Goal: Task Accomplishment & Management: Use online tool/utility

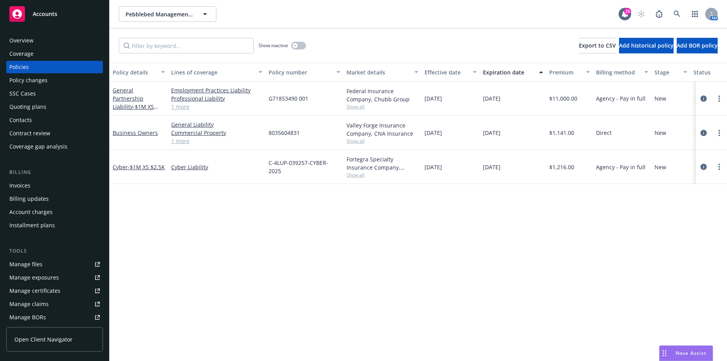
click at [120, 94] on div "General Partnership Liability - $1M XS $100K" at bounding box center [139, 98] width 52 height 25
click at [120, 97] on link "General Partnership Liability - $1M XS $100K" at bounding box center [133, 103] width 41 height 32
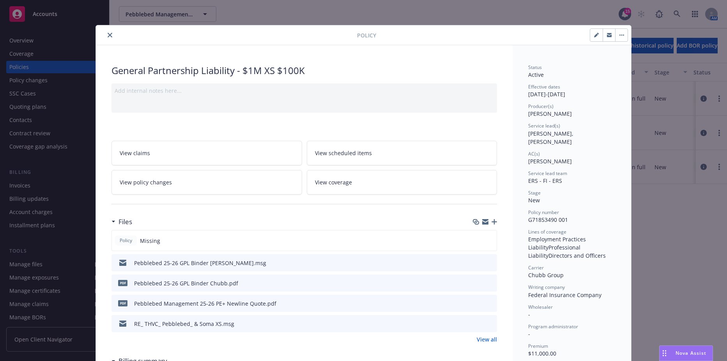
click at [477, 283] on button "download file" at bounding box center [477, 283] width 8 height 8
click at [473, 282] on icon "download file" at bounding box center [476, 282] width 6 height 6
click at [109, 33] on icon "close" at bounding box center [110, 35] width 5 height 5
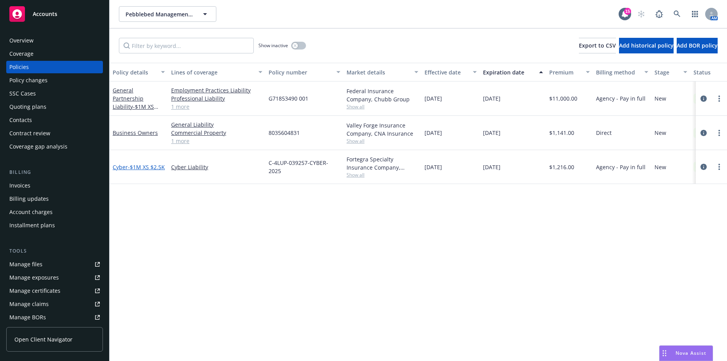
click at [128, 167] on span "- $1M XS $2.5K" at bounding box center [146, 166] width 37 height 7
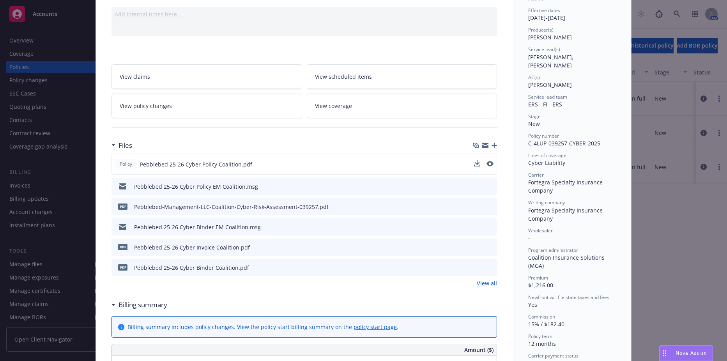
scroll to position [78, 0]
click at [473, 163] on icon "download file" at bounding box center [476, 162] width 6 height 6
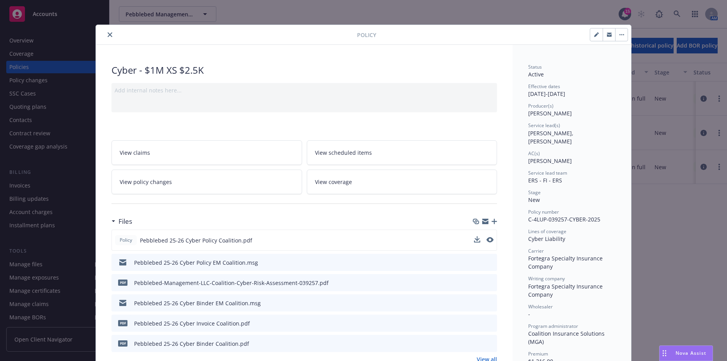
scroll to position [0, 0]
click at [108, 34] on icon "close" at bounding box center [110, 35] width 5 height 5
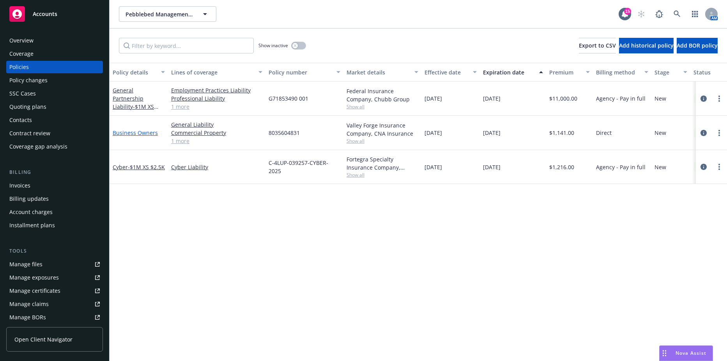
click at [138, 135] on link "Business Owners" at bounding box center [135, 132] width 45 height 7
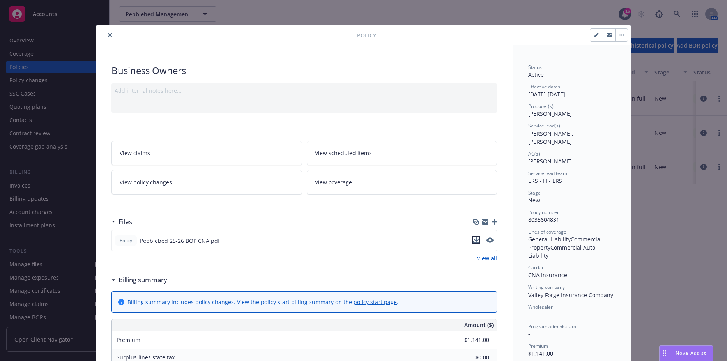
click at [473, 242] on icon "download file" at bounding box center [476, 240] width 6 height 6
click at [102, 35] on div at bounding box center [228, 34] width 258 height 9
click at [105, 35] on button "close" at bounding box center [109, 34] width 9 height 9
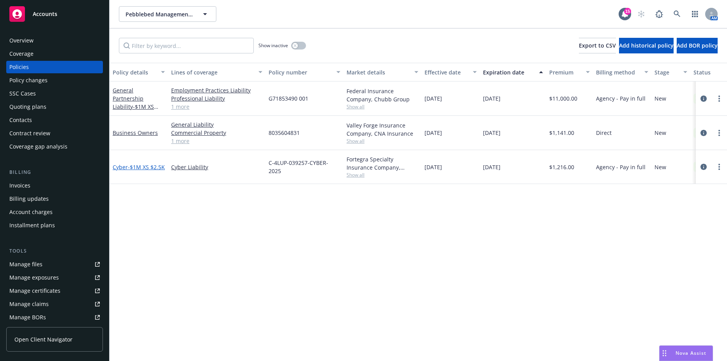
click at [137, 163] on span "- $1M XS $2.5K" at bounding box center [146, 166] width 37 height 7
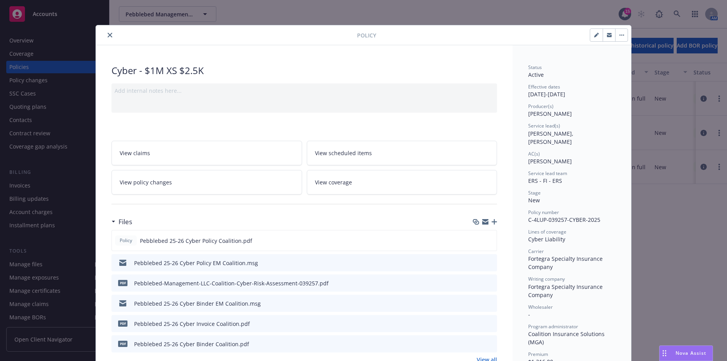
scroll to position [23, 0]
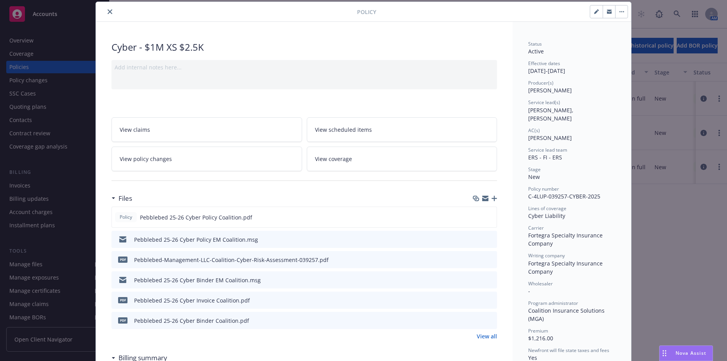
click at [47, 120] on div "Policy Cyber - $1M XS $2.5K Add internal notes here... View claims View schedul…" at bounding box center [363, 180] width 727 height 361
click at [108, 12] on icon "close" at bounding box center [110, 11] width 5 height 5
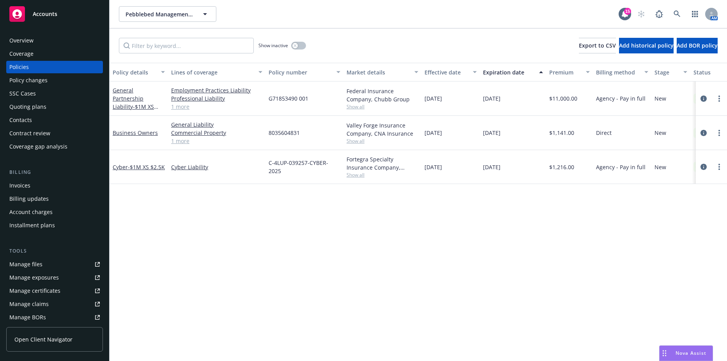
click at [22, 186] on div "Invoices" at bounding box center [19, 185] width 21 height 12
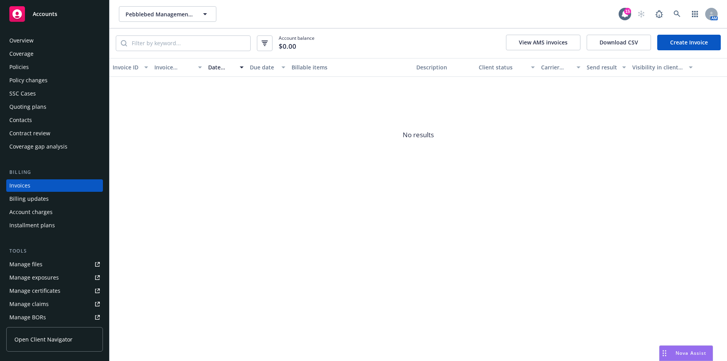
click at [667, 40] on link "Create Invoice" at bounding box center [689, 43] width 64 height 16
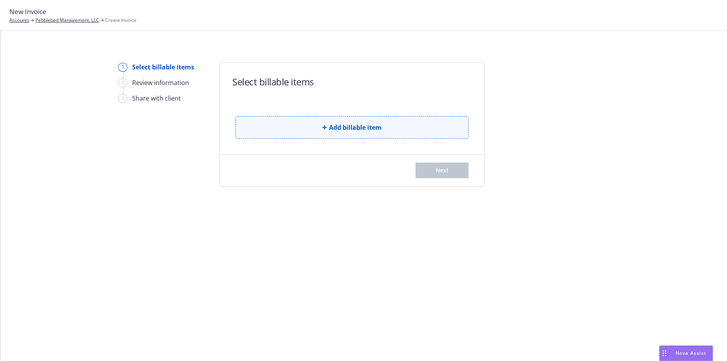
click at [360, 134] on button "Add billable item" at bounding box center [351, 127] width 233 height 23
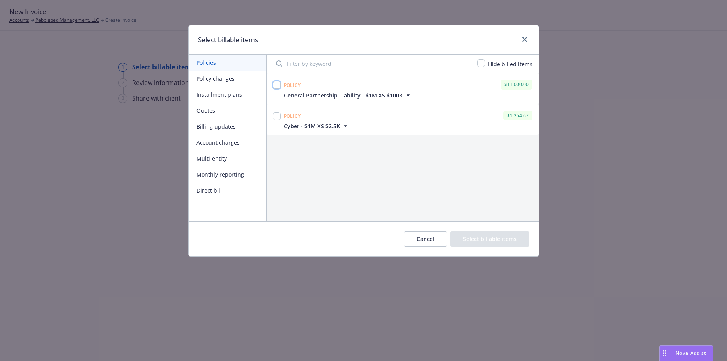
click at [273, 83] on input "checkbox" at bounding box center [277, 85] width 8 height 8
checkbox input "true"
click at [273, 119] on input "checkbox" at bounding box center [277, 116] width 8 height 8
checkbox input "true"
click at [481, 247] on button "Select billable items" at bounding box center [489, 239] width 79 height 16
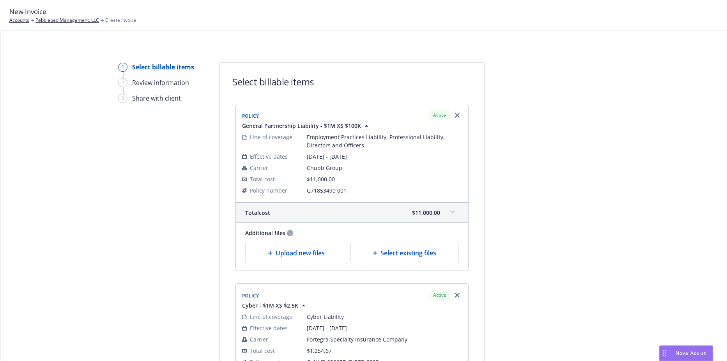
click at [483, 238] on div "1 Select billable items 2 Review information 3 Share with client Select billabl…" at bounding box center [364, 293] width 708 height 463
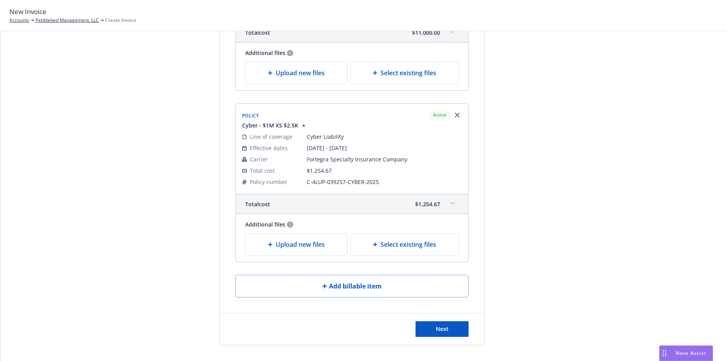
scroll to position [195, 0]
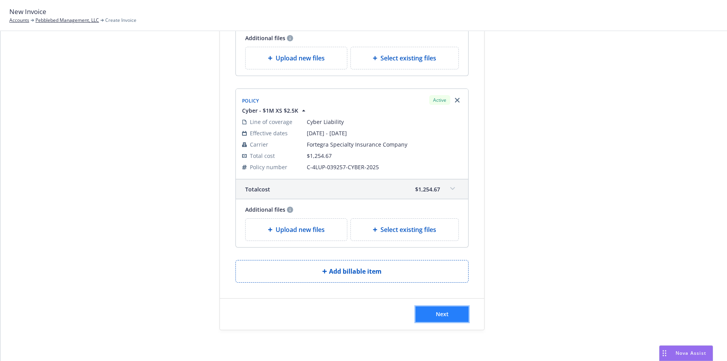
click at [451, 312] on button "Next" at bounding box center [441, 314] width 53 height 16
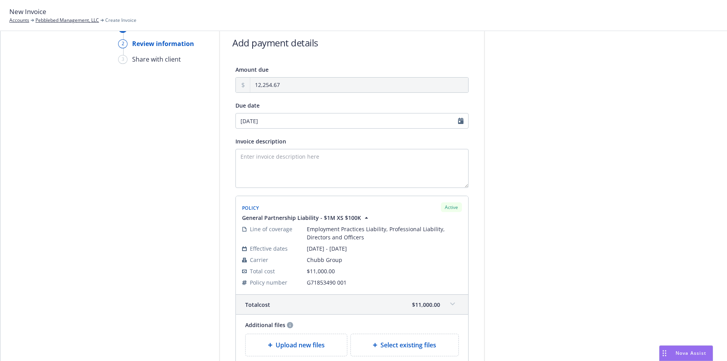
scroll to position [0, 0]
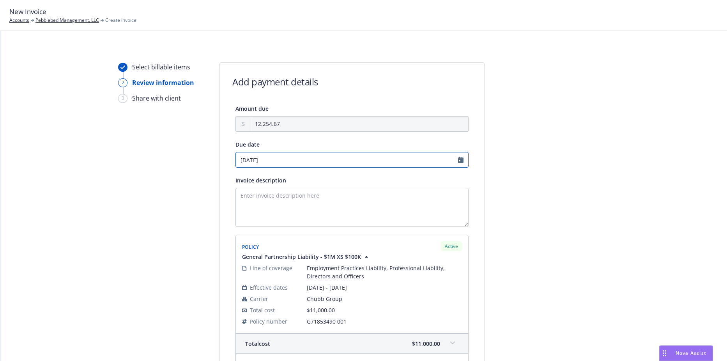
select select "August"
select select "2025"
click at [278, 159] on input "08/27/2025" at bounding box center [351, 160] width 233 height 16
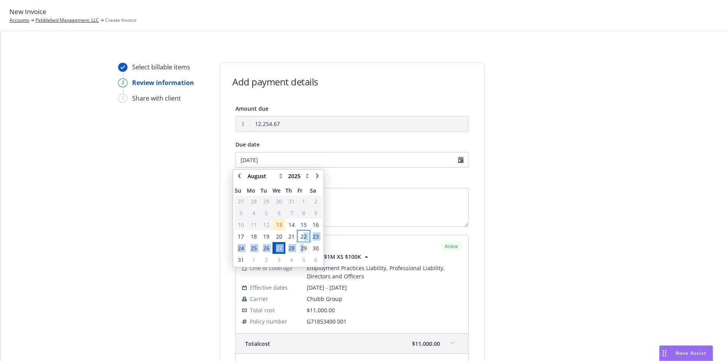
drag, startPoint x: 303, startPoint y: 237, endPoint x: 303, endPoint y: 249, distance: 12.1
click at [303, 249] on tbody "27 28 29 30 31 1 2 3 4 5 6 7 8 9 10 11 12 13 14 15 16 17 18 19 20 21 22 23 24 2…" at bounding box center [278, 230] width 87 height 70
click at [303, 249] on span "29" at bounding box center [303, 248] width 6 height 8
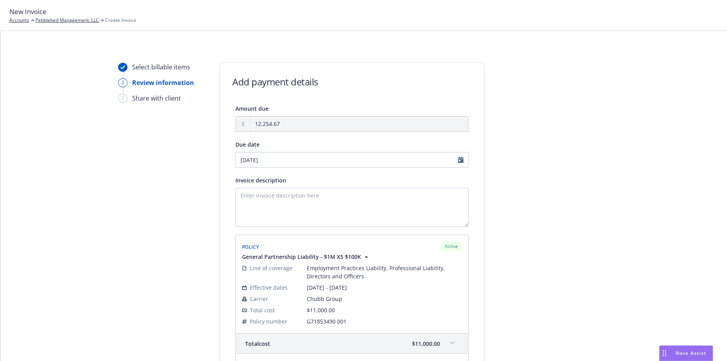
type input "08/29/2025"
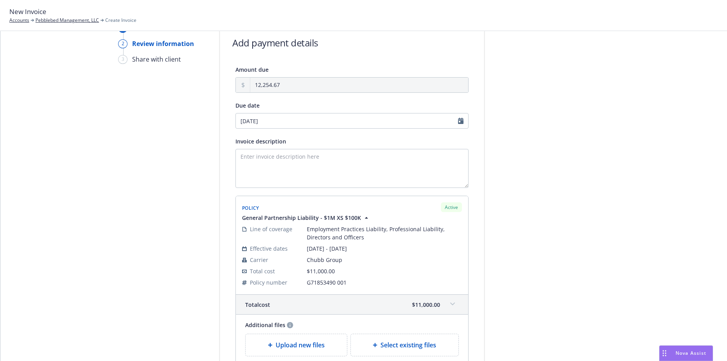
click at [321, 148] on div "Invoice description" at bounding box center [351, 161] width 233 height 51
click at [320, 162] on textarea "Invoice description" at bounding box center [351, 168] width 233 height 39
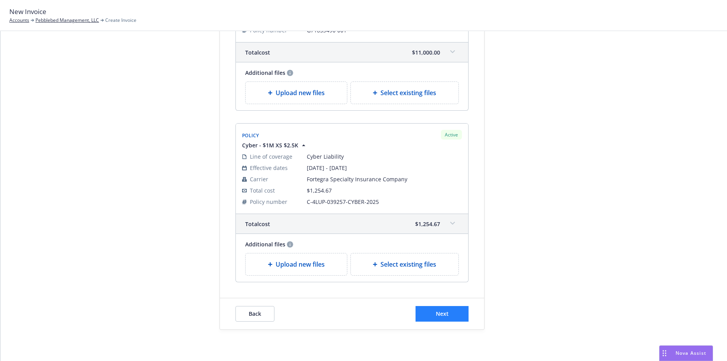
type textarea "2025 D&O, Cyber"
click at [436, 313] on span "Next" at bounding box center [442, 313] width 13 height 7
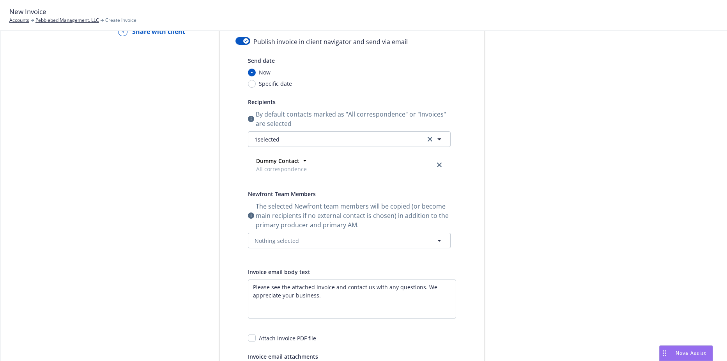
scroll to position [0, 0]
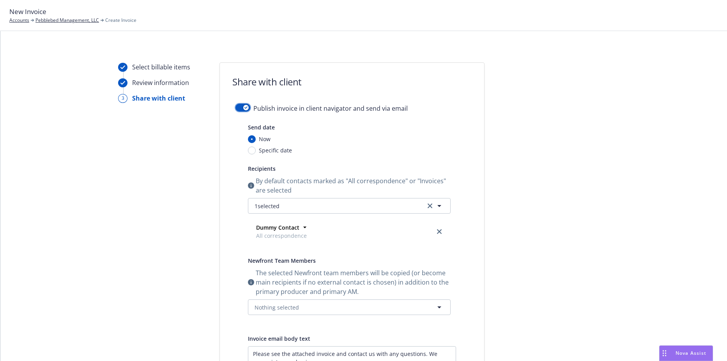
click at [245, 108] on div "button" at bounding box center [245, 107] width 5 height 5
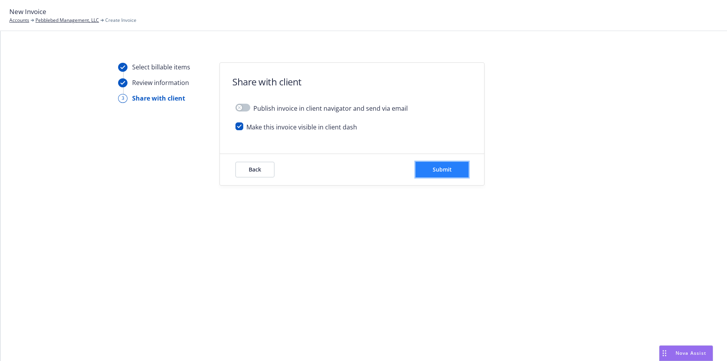
click at [427, 174] on button "Submit" at bounding box center [441, 170] width 53 height 16
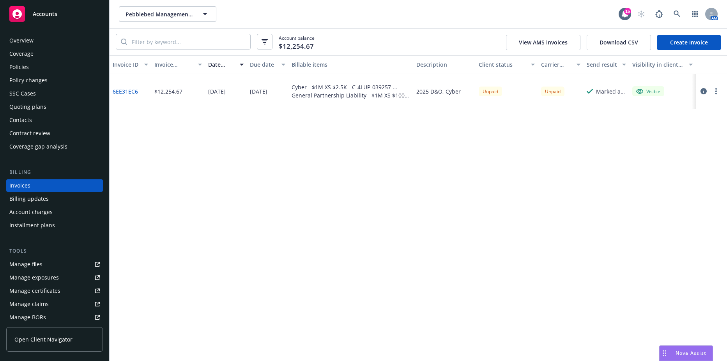
click at [126, 92] on link "6EE31EC6" at bounding box center [125, 91] width 25 height 8
click at [714, 90] on button "button" at bounding box center [715, 91] width 9 height 9
click at [668, 199] on link "Copy logging email" at bounding box center [670, 201] width 99 height 16
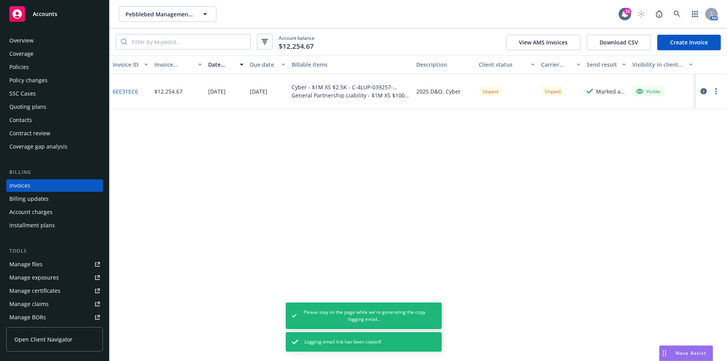
click at [18, 122] on div "Contacts" at bounding box center [20, 120] width 23 height 12
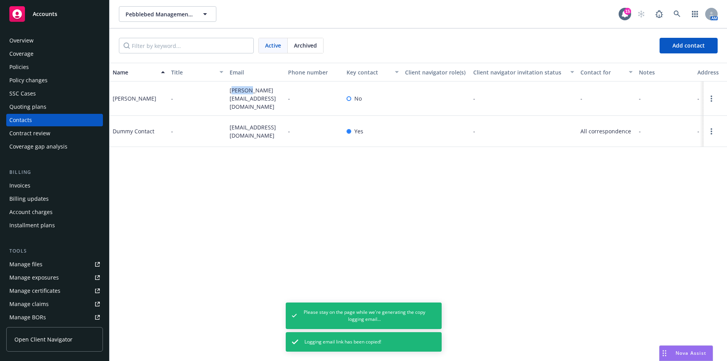
drag, startPoint x: 232, startPoint y: 90, endPoint x: 247, endPoint y: 96, distance: 16.4
click at [247, 96] on span "beverly@pebblebed.com" at bounding box center [256, 98] width 52 height 25
drag, startPoint x: 247, startPoint y: 96, endPoint x: 244, endPoint y: 111, distance: 15.3
click at [244, 111] on div "beverly@pebblebed.com" at bounding box center [255, 98] width 58 height 34
drag, startPoint x: 242, startPoint y: 105, endPoint x: 219, endPoint y: 92, distance: 27.2
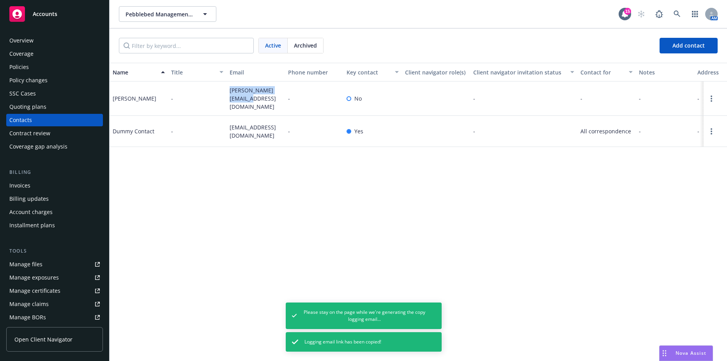
click at [219, 92] on div "Beverly Tang - beverly@pebblebed.com - No - - - - -" at bounding box center [418, 98] width 617 height 34
copy div "beverly@pebblebed.com"
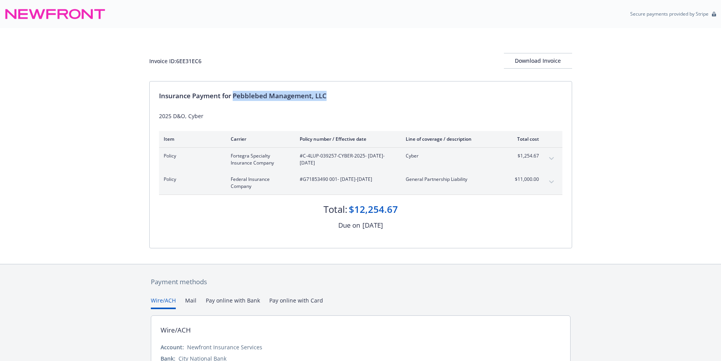
drag, startPoint x: 234, startPoint y: 97, endPoint x: 331, endPoint y: 95, distance: 97.1
click at [331, 95] on div "Insurance Payment for Pebblebed Management, LLC" at bounding box center [360, 96] width 403 height 10
drag, startPoint x: 331, startPoint y: 95, endPoint x: 322, endPoint y: 95, distance: 9.0
copy div "Pebblebed Management, LLC"
drag, startPoint x: 303, startPoint y: 157, endPoint x: 363, endPoint y: 156, distance: 60.0
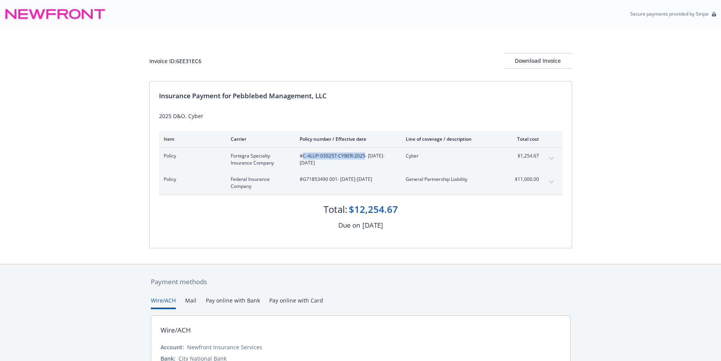
click at [363, 156] on span "#C-4LUP-039257-CYBER-2025 - 08/01/2025-08/01/2026" at bounding box center [347, 159] width 94 height 14
drag, startPoint x: 363, startPoint y: 156, endPoint x: 355, endPoint y: 155, distance: 7.9
copy span "C-4LUP-039257-CYBER-2025"
drag, startPoint x: 302, startPoint y: 178, endPoint x: 337, endPoint y: 180, distance: 34.3
click at [337, 180] on span "#G71853490 001 - 08/01/2025-08/01/2026" at bounding box center [347, 179] width 94 height 7
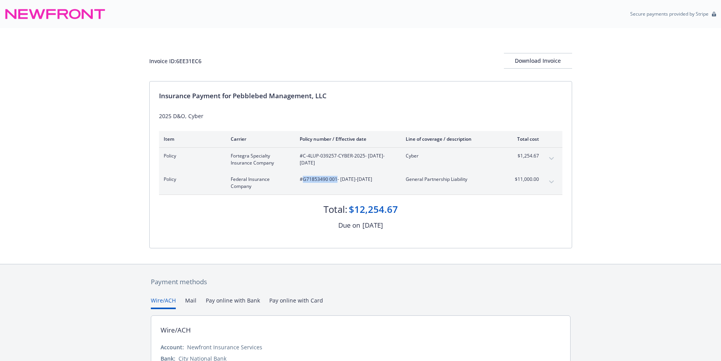
drag, startPoint x: 337, startPoint y: 180, endPoint x: 331, endPoint y: 180, distance: 5.5
copy span "G71853490 001"
drag, startPoint x: 519, startPoint y: 156, endPoint x: 547, endPoint y: 157, distance: 28.5
click at [547, 157] on div "Policy Fortegra Specialty Insurance Company #C-4LUP-039257-CYBER-2025 - 08/01/2…" at bounding box center [360, 159] width 403 height 23
drag, startPoint x: 547, startPoint y: 157, endPoint x: 522, endPoint y: 159, distance: 25.4
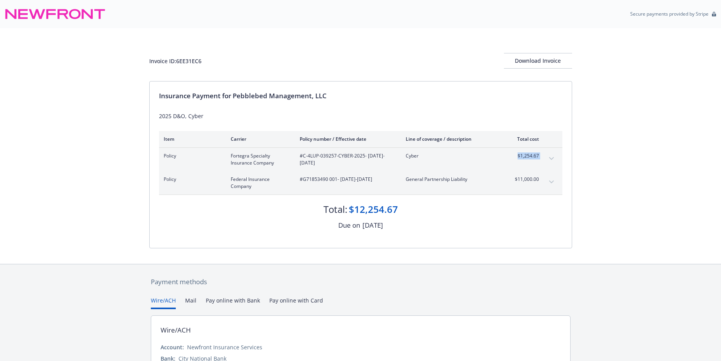
copy tbody "$1,254.67 Premium Surplus lines California tax Surplus lines California fee"
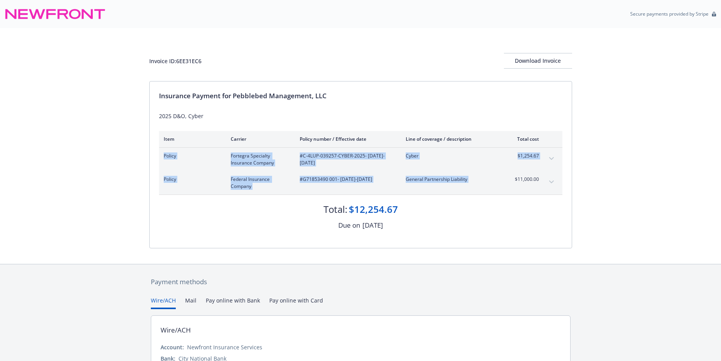
drag, startPoint x: 513, startPoint y: 178, endPoint x: 544, endPoint y: 179, distance: 31.6
click at [544, 179] on div "Policy Federal Insurance Company #G71853490 001 - 08/01/2025-08/01/2026 General…" at bounding box center [360, 182] width 403 height 23
drag, startPoint x: 544, startPoint y: 179, endPoint x: 531, endPoint y: 178, distance: 13.3
copy tbody "Policy Fortegra Specialty Insurance Company #C-4LUP-039257-CYBER-2025 - 08/01/2…"
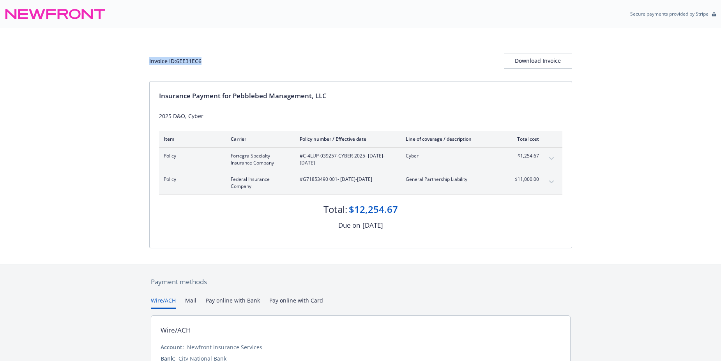
drag, startPoint x: 219, startPoint y: 62, endPoint x: 88, endPoint y: 53, distance: 131.3
click at [88, 53] on div "Invoice ID: 6EE31EC6 Download Invoice Insurance Payment for Pebblebed Managemen…" at bounding box center [360, 146] width 721 height 236
drag, startPoint x: 88, startPoint y: 53, endPoint x: 172, endPoint y: 53, distance: 84.2
copy div "Invoice ID: 6EE31EC6"
click at [518, 55] on div "Download Invoice" at bounding box center [538, 60] width 68 height 15
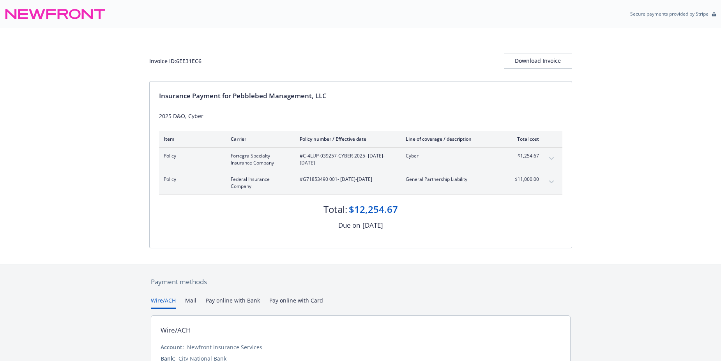
click at [546, 158] on button "expand content" at bounding box center [551, 158] width 12 height 12
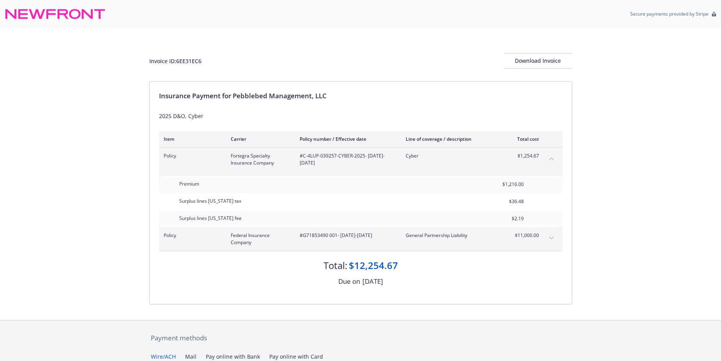
click at [546, 158] on button "collapse content" at bounding box center [551, 158] width 12 height 12
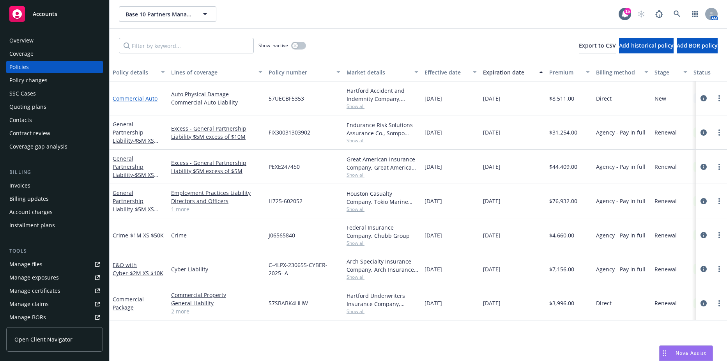
click at [152, 96] on link "Commercial Auto" at bounding box center [135, 98] width 45 height 7
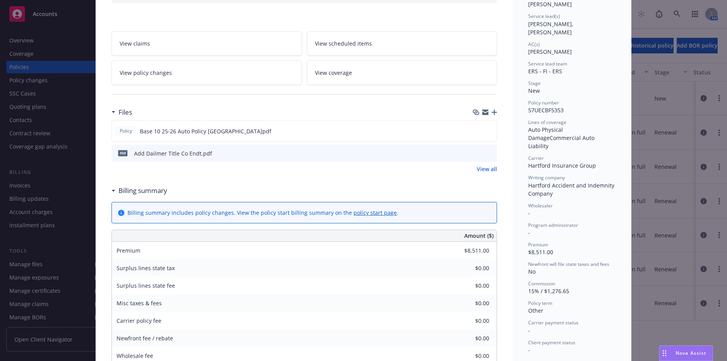
scroll to position [117, 0]
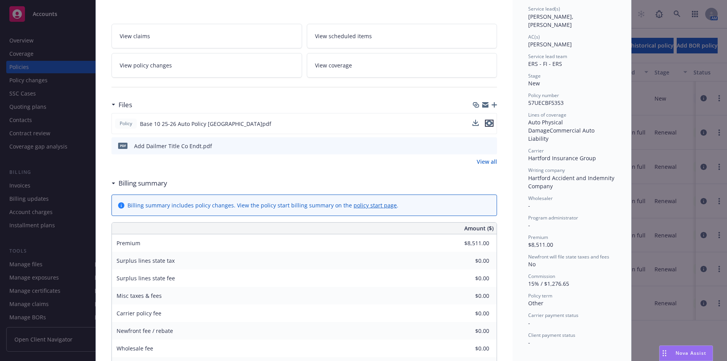
click at [486, 124] on icon "preview file" at bounding box center [489, 122] width 7 height 5
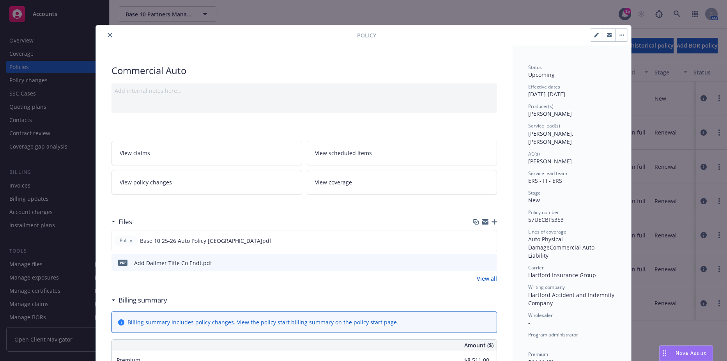
click at [107, 38] on button "close" at bounding box center [109, 34] width 9 height 9
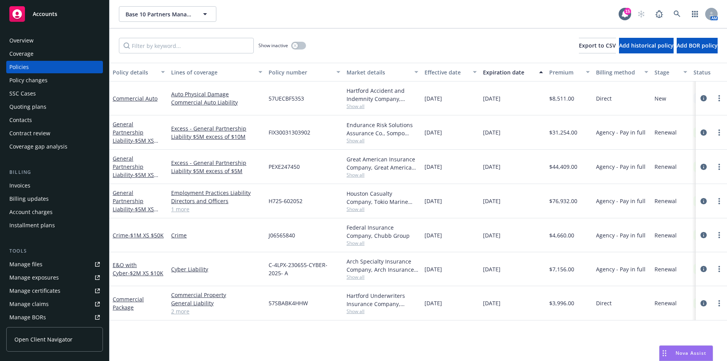
click at [44, 39] on div "Overview" at bounding box center [54, 40] width 90 height 12
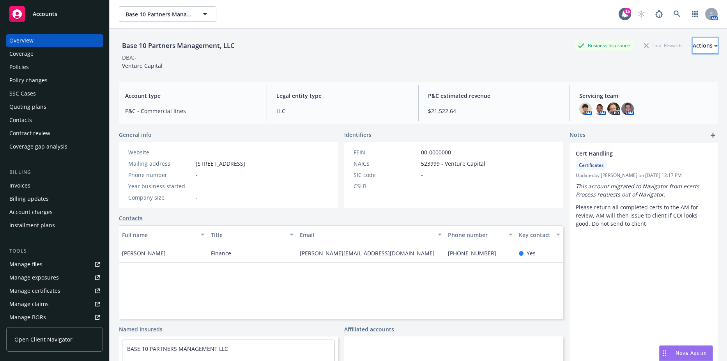
click at [693, 41] on button "Actions" at bounding box center [705, 46] width 25 height 16
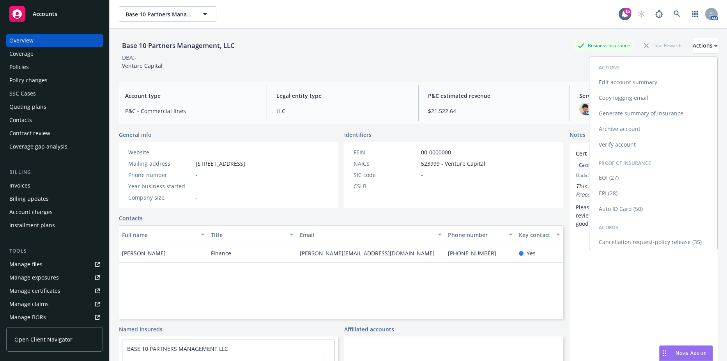
click at [639, 213] on link "Auto ID Card (50)" at bounding box center [653, 209] width 128 height 16
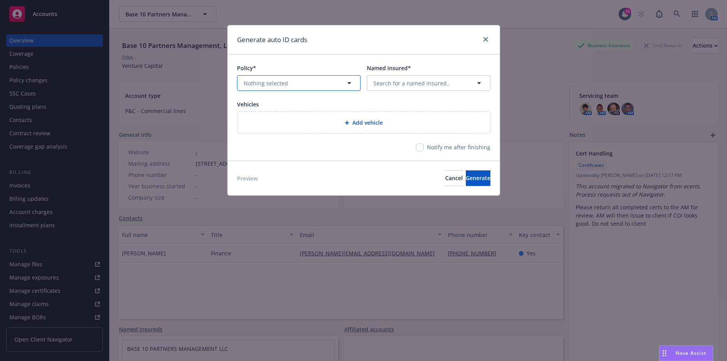
click at [341, 83] on button "Nothing selected" at bounding box center [299, 83] width 124 height 16
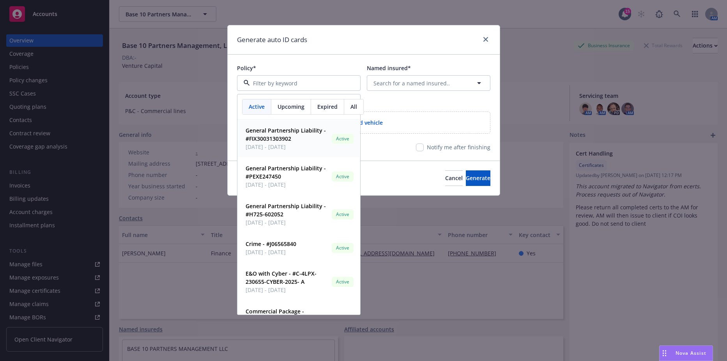
click at [350, 107] on span "All" at bounding box center [353, 106] width 7 height 8
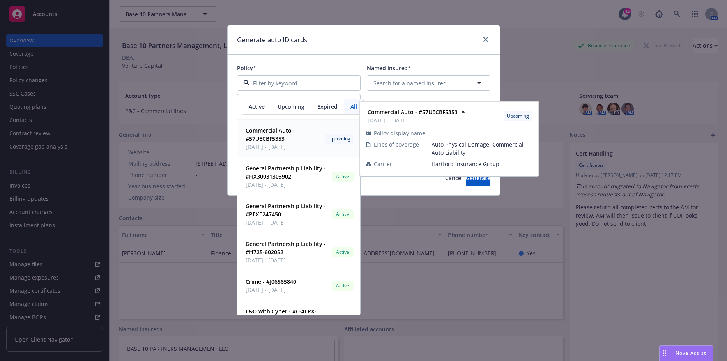
click at [314, 138] on span "Commercial Auto - #57UECBF5353" at bounding box center [284, 134] width 76 height 16
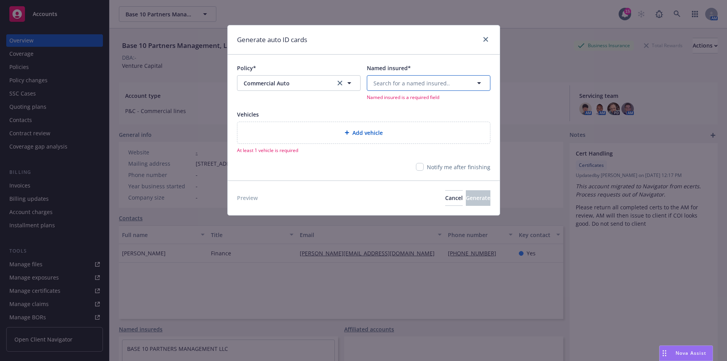
click at [414, 86] on span "Search for a named insured.." at bounding box center [411, 83] width 76 height 8
click at [419, 81] on span "Search for a named insured.." at bounding box center [411, 83] width 76 height 8
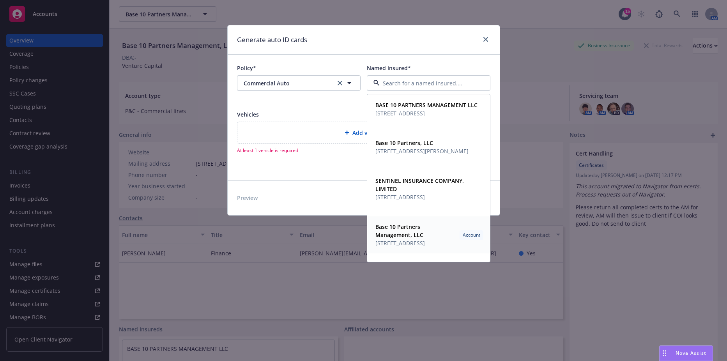
click at [403, 235] on strong "Base 10 Partners Management, LLC" at bounding box center [399, 231] width 48 height 16
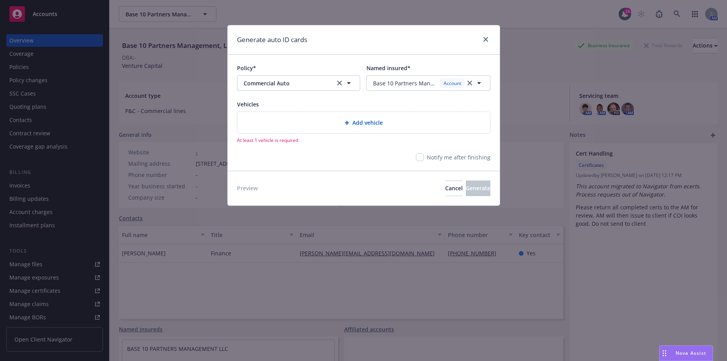
click at [355, 134] on div "Add vehicle At least 1 vehicle is required" at bounding box center [363, 127] width 253 height 32
click at [355, 125] on span "Add vehicle" at bounding box center [367, 122] width 30 height 8
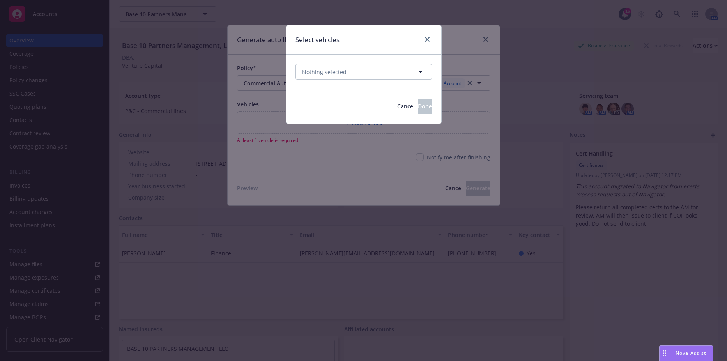
click at [343, 81] on div "Nothing selected" at bounding box center [363, 72] width 155 height 34
click at [344, 74] on span "Nothing selected" at bounding box center [324, 72] width 44 height 8
click at [382, 74] on button "Nothing selected" at bounding box center [363, 72] width 136 height 16
type input "dfdfd"
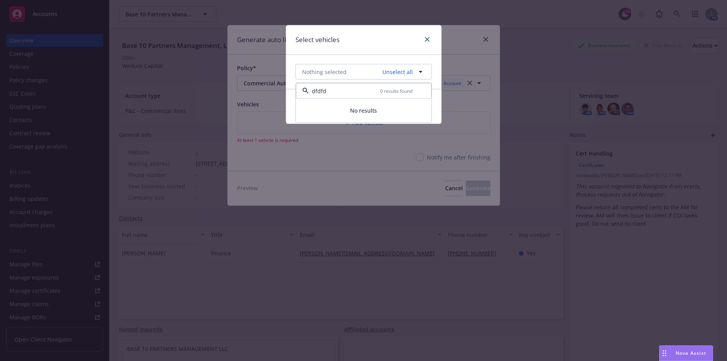
drag, startPoint x: 412, startPoint y: 172, endPoint x: 420, endPoint y: 194, distance: 23.6
click at [420, 194] on div "Select vehicles Nothing selected Unselect all dfdfd 0 results found No results …" at bounding box center [363, 180] width 727 height 361
click at [420, 192] on div "Select vehicles Nothing selected Cancel Done" at bounding box center [363, 180] width 727 height 361
click at [426, 40] on icon "close" at bounding box center [427, 39] width 5 height 5
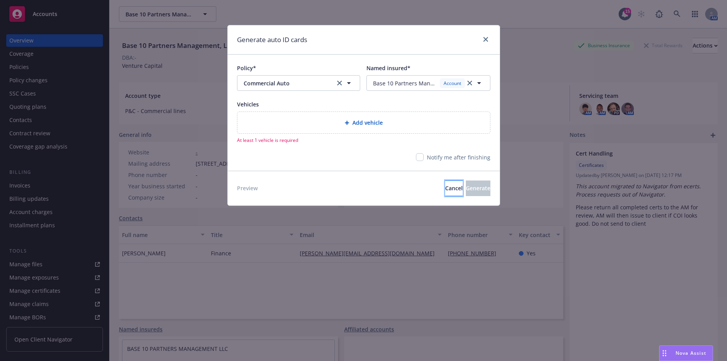
click at [445, 195] on button "Cancel" at bounding box center [454, 188] width 18 height 16
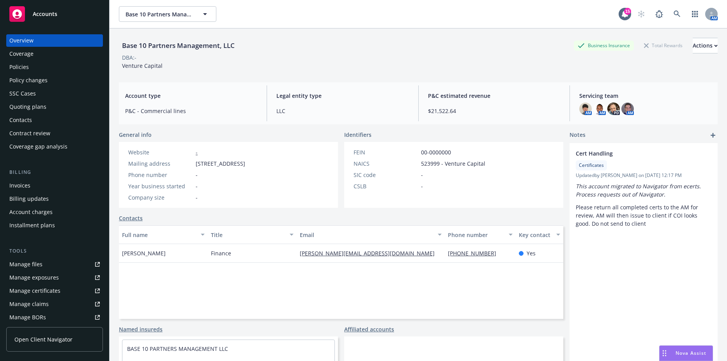
click at [41, 65] on div "Policies" at bounding box center [54, 67] width 90 height 12
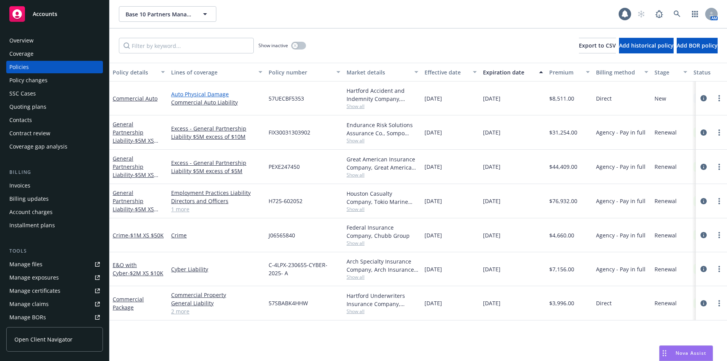
click at [200, 95] on link "Auto Physical Damage" at bounding box center [216, 94] width 91 height 8
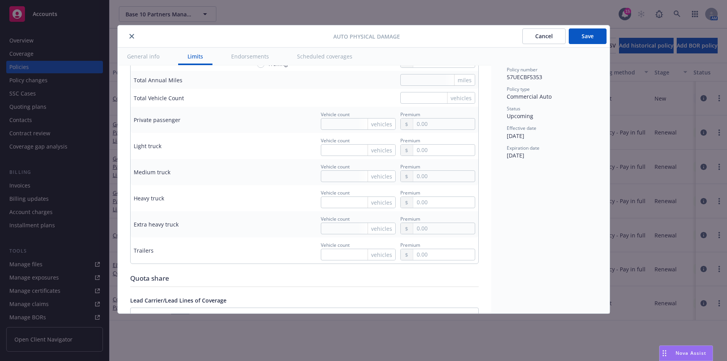
scroll to position [468, 0]
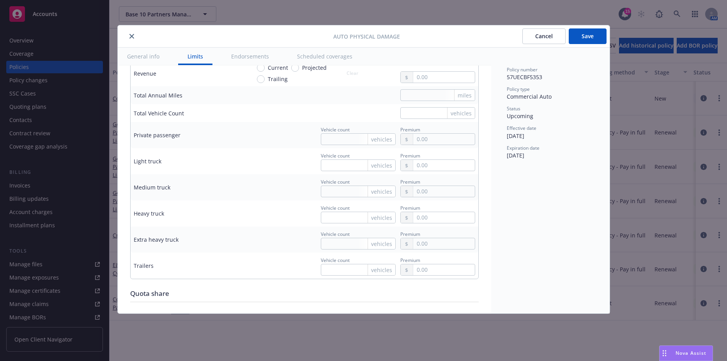
click at [313, 55] on button "Scheduled coverages" at bounding box center [325, 57] width 74 height 18
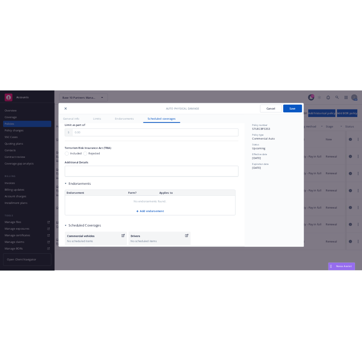
scroll to position [776, 0]
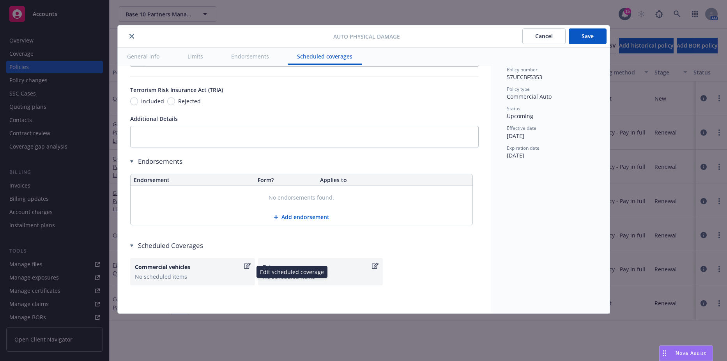
click at [244, 267] on icon "button" at bounding box center [247, 266] width 7 height 6
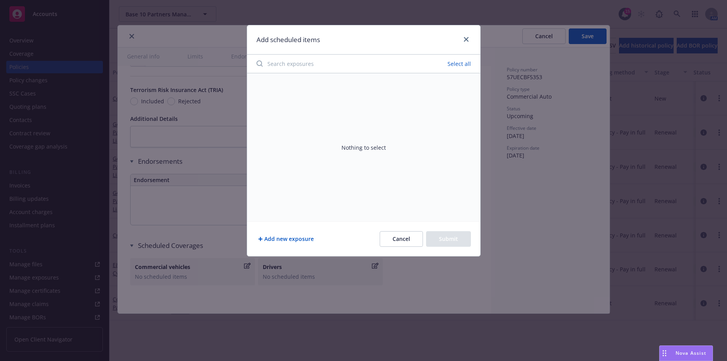
click at [270, 237] on button "Add new exposure" at bounding box center [285, 239] width 59 height 16
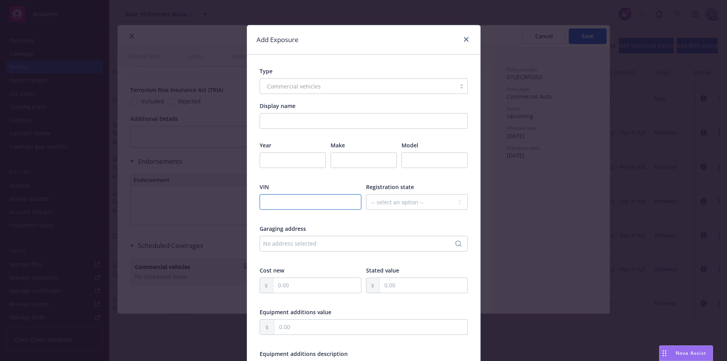
click at [312, 205] on input "text" at bounding box center [311, 202] width 102 height 16
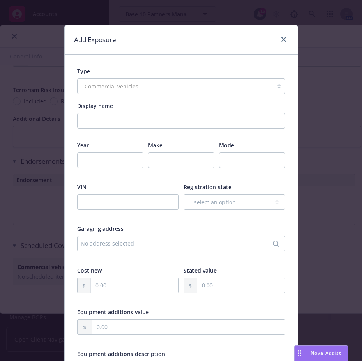
click at [109, 87] on div "Commercial vehicles" at bounding box center [181, 86] width 208 height 16
click at [123, 115] on input "Display name" at bounding box center [181, 121] width 208 height 16
click at [150, 82] on div "Commercial vehicles" at bounding box center [181, 86] width 208 height 16
click at [99, 159] on input "number" at bounding box center [110, 160] width 66 height 16
type input "2024"
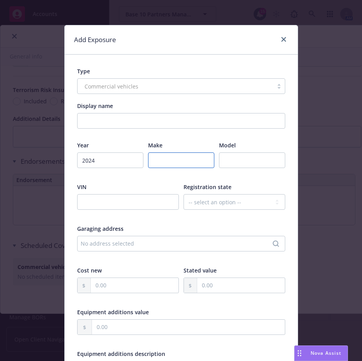
click at [178, 161] on input "text" at bounding box center [181, 160] width 66 height 16
type input "Mercedes"
click at [147, 201] on input "text" at bounding box center [128, 202] width 102 height 16
paste input "4JGFB4FE2RB183025"
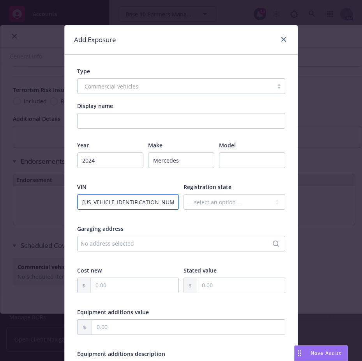
type input "4JGFB4FE2RB183025"
click at [239, 198] on select "-- select an option -- Alaska Alabama Arkansas American Samoa Arizona Californi…" at bounding box center [235, 202] width 102 height 16
select select "CA"
click at [184, 194] on select "-- select an option -- Alaska Alabama Arkansas American Samoa Arizona Californi…" at bounding box center [235, 202] width 102 height 16
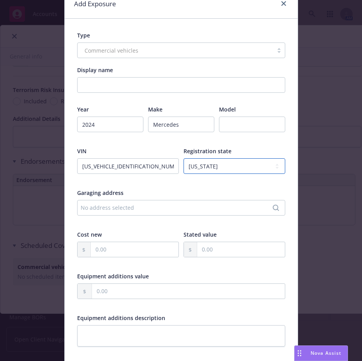
scroll to position [78, 0]
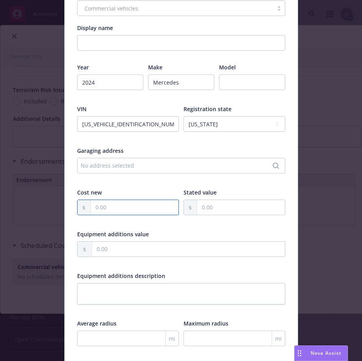
click at [135, 212] on input "text" at bounding box center [135, 207] width 88 height 15
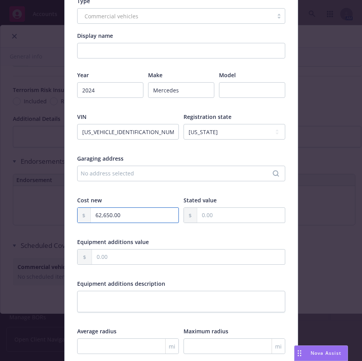
scroll to position [148, 0]
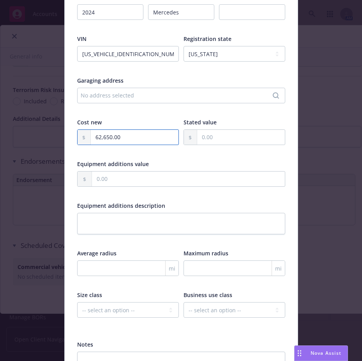
type input "62,650.00"
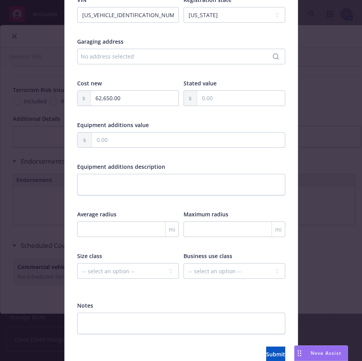
scroll to position [226, 0]
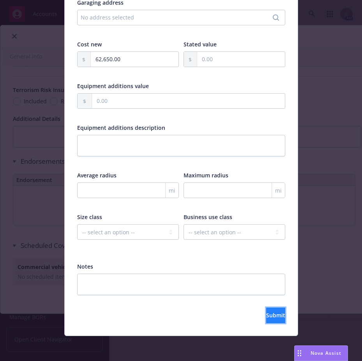
click at [266, 309] on button "Submit" at bounding box center [275, 315] width 19 height 16
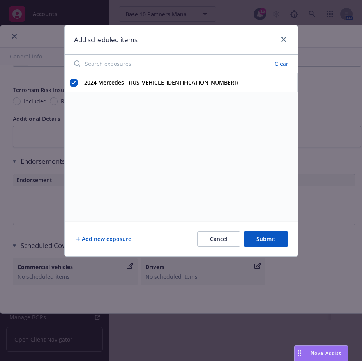
click at [103, 241] on button "Add new exposure" at bounding box center [103, 239] width 59 height 16
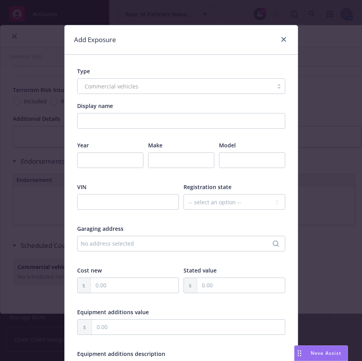
click at [149, 88] on div "Commercial vehicles" at bounding box center [181, 86] width 208 height 16
click at [120, 117] on input "Display name" at bounding box center [181, 121] width 208 height 16
click at [158, 94] on div "Commercial vehicles" at bounding box center [181, 86] width 208 height 16
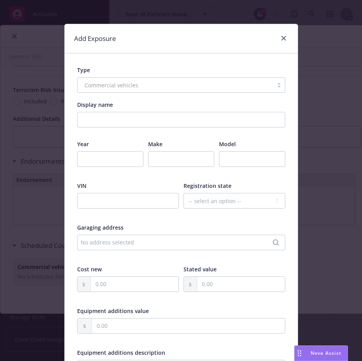
scroll to position [0, 0]
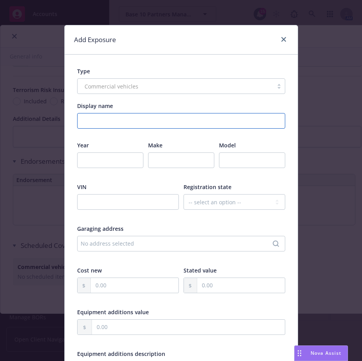
click at [94, 120] on input "Display name" at bounding box center [181, 121] width 208 height 16
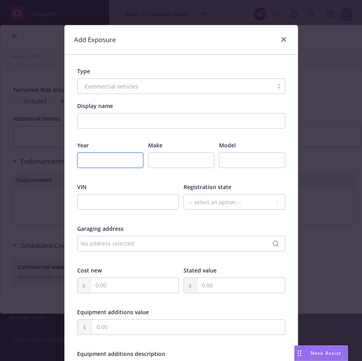
click at [81, 158] on input "number" at bounding box center [110, 160] width 66 height 16
type input "2024"
click at [200, 166] on input "text" at bounding box center [181, 160] width 66 height 16
type input "Audi"
click at [147, 202] on input "text" at bounding box center [128, 202] width 102 height 16
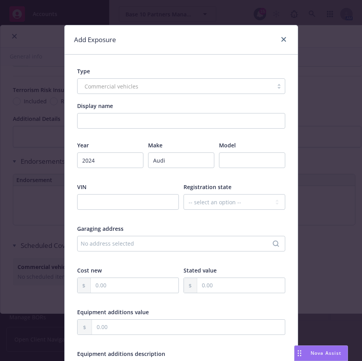
click at [111, 190] on div "VIN" at bounding box center [128, 187] width 102 height 8
click at [112, 195] on input "text" at bounding box center [128, 202] width 102 height 16
paste input "WA1BVBF17RD003645"
type input "WA1BVBF17RD003645"
click at [204, 206] on select "-- select an option -- Alaska Alabama Arkansas American Samoa Arizona Californi…" at bounding box center [235, 202] width 102 height 16
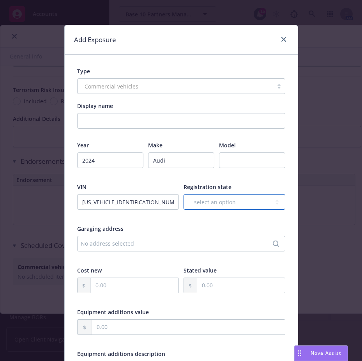
select select "CA"
click at [184, 194] on select "-- select an option -- Alaska Alabama Arkansas American Samoa Arizona Californi…" at bounding box center [235, 202] width 102 height 16
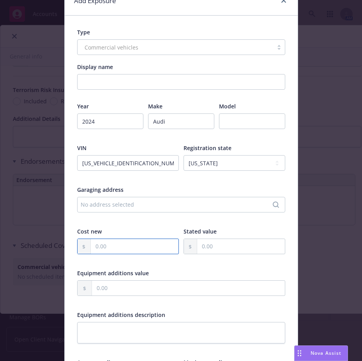
click at [109, 246] on input "text" at bounding box center [135, 246] width 88 height 15
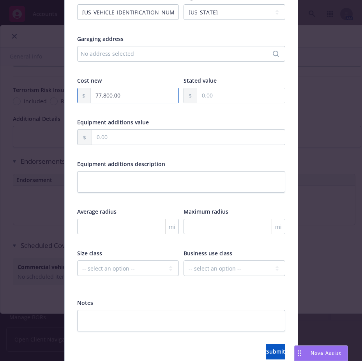
scroll to position [226, 0]
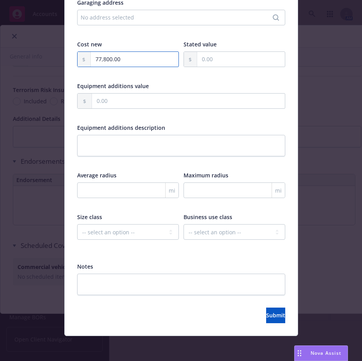
type input "77,800.00"
click at [250, 328] on div "Type Commercial vehicles Display name Year 2024 Make Audi Model VIN WA1BVBF17RD…" at bounding box center [181, 82] width 233 height 507
click at [249, 323] on div "Type Commercial vehicles Display name Year 2024 Make Audi Model VIN WA1BVBF17RD…" at bounding box center [181, 82] width 233 height 507
click at [266, 316] on button "Submit" at bounding box center [275, 315] width 19 height 16
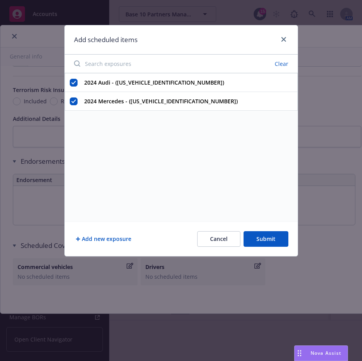
click at [263, 239] on button "Submit" at bounding box center [266, 239] width 45 height 16
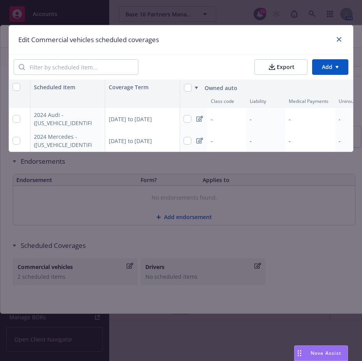
click at [226, 116] on div "-" at bounding box center [226, 119] width 39 height 22
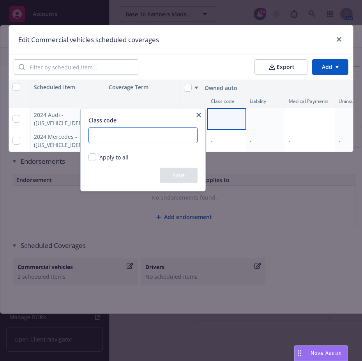
click at [167, 132] on input "number" at bounding box center [142, 135] width 109 height 16
click at [93, 158] on input "Apply to all" at bounding box center [92, 157] width 8 height 8
checkbox input "true"
radio input "true"
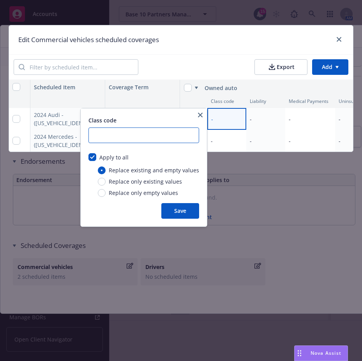
click at [106, 138] on input "number" at bounding box center [143, 135] width 111 height 16
click at [103, 134] on input "7" at bounding box center [143, 135] width 111 height 16
type input "73910"
click at [179, 209] on button "Save" at bounding box center [180, 211] width 38 height 16
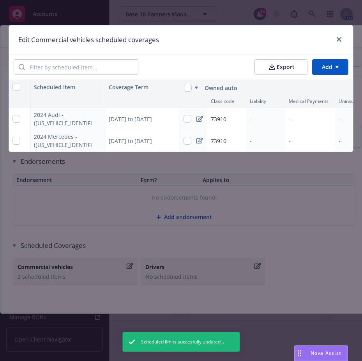
click at [254, 111] on div "-" at bounding box center [265, 119] width 39 height 22
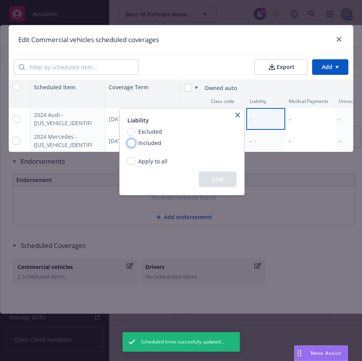
click at [134, 144] on input "Included" at bounding box center [131, 143] width 8 height 8
radio input "true"
click at [224, 184] on button "Save" at bounding box center [218, 179] width 38 height 16
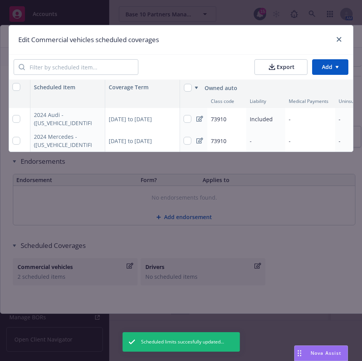
click at [256, 134] on div "-" at bounding box center [265, 141] width 39 height 22
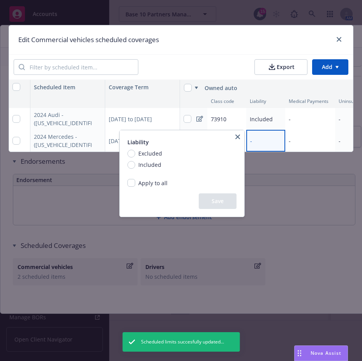
click at [161, 165] on div "Included" at bounding box center [144, 165] width 35 height 8
click at [135, 165] on input "Included" at bounding box center [131, 165] width 8 height 8
radio input "true"
click at [222, 199] on button "Save" at bounding box center [218, 201] width 38 height 16
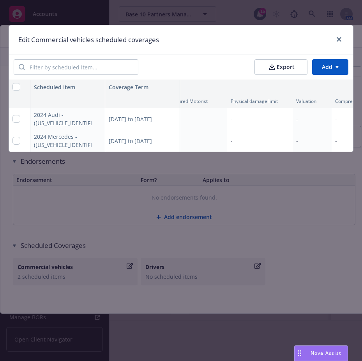
scroll to position [0, 210]
click at [297, 124] on div "-" at bounding box center [307, 119] width 39 height 22
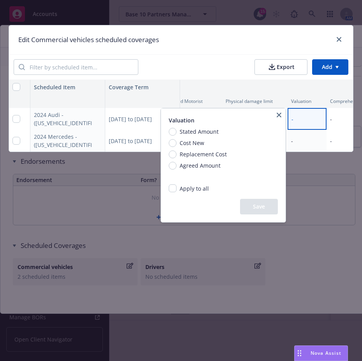
click at [187, 144] on span "Cost New" at bounding box center [192, 143] width 25 height 8
click at [177, 144] on input "Cost New" at bounding box center [173, 143] width 8 height 8
radio input "true"
click at [256, 208] on button "Save" at bounding box center [259, 207] width 38 height 16
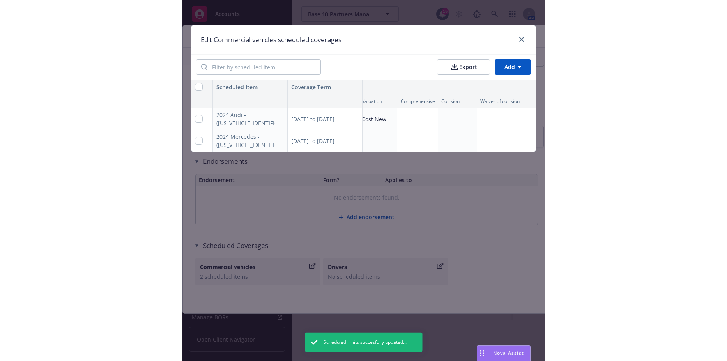
scroll to position [0, 323]
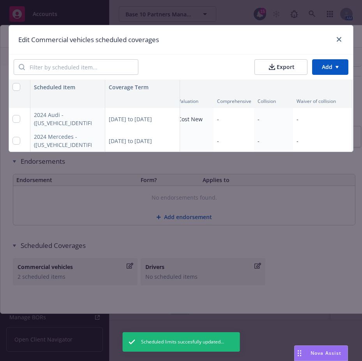
click at [180, 141] on div "08/21/2025 to 04/03/2026" at bounding box center [142, 141] width 75 height 22
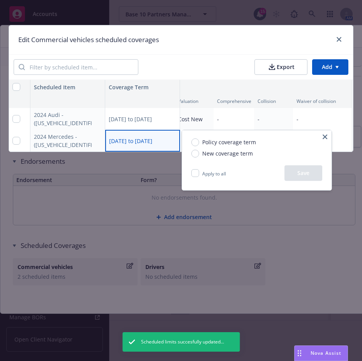
click at [206, 120] on html "Accounts Overview Coverage Policies Policy changes SSC Cases Quoting plans Cont…" at bounding box center [181, 180] width 362 height 361
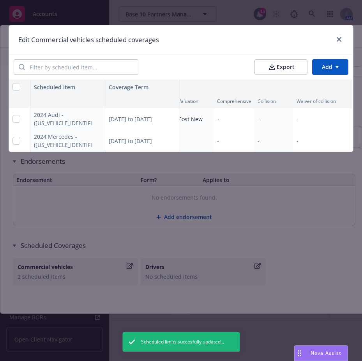
click at [195, 138] on div "-" at bounding box center [194, 141] width 39 height 22
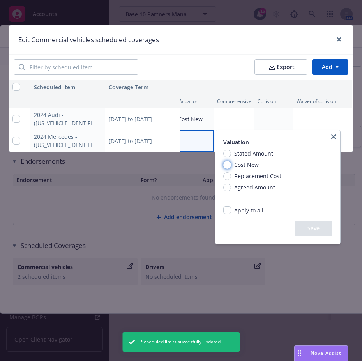
click at [226, 166] on input "Cost New" at bounding box center [227, 165] width 8 height 8
radio input "true"
click at [304, 228] on button "Save" at bounding box center [314, 229] width 38 height 16
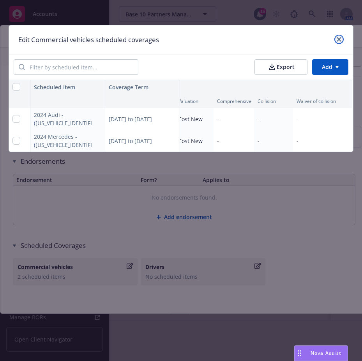
click at [340, 39] on icon "close" at bounding box center [339, 39] width 5 height 5
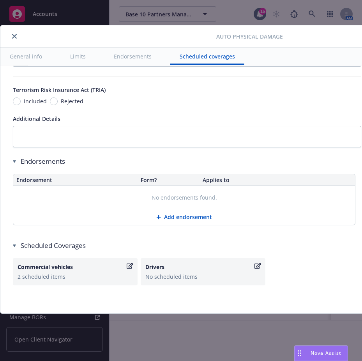
click at [14, 37] on icon "close" at bounding box center [14, 36] width 5 height 5
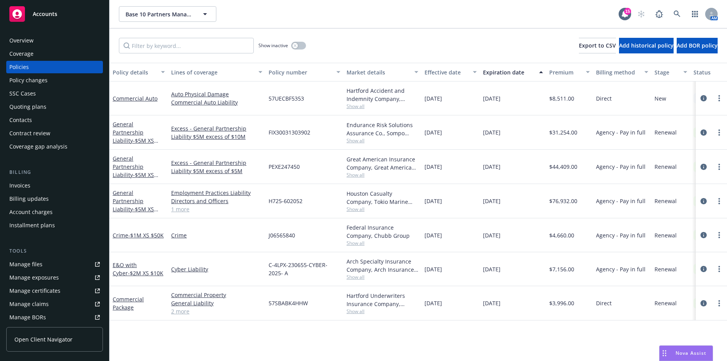
click at [40, 45] on div "Overview" at bounding box center [54, 40] width 90 height 12
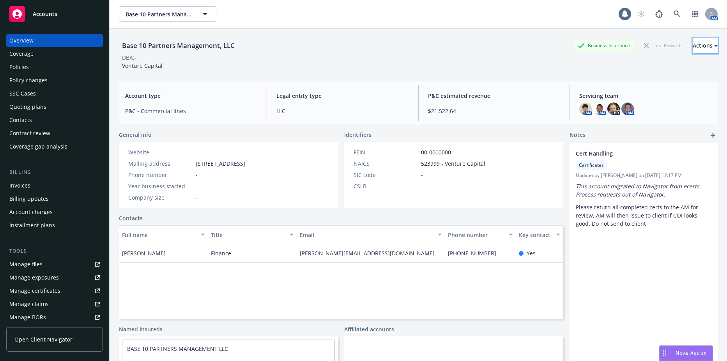
click at [693, 47] on div "Actions" at bounding box center [705, 45] width 25 height 15
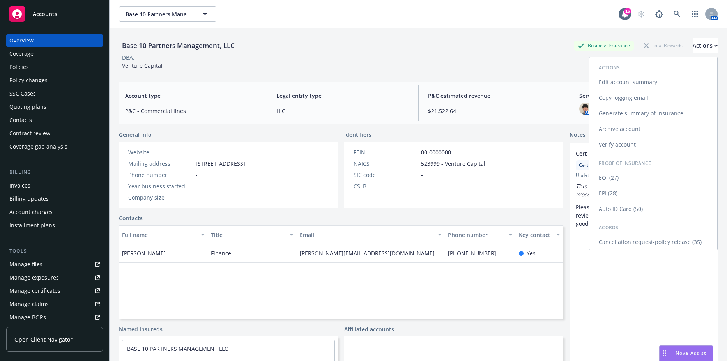
click at [620, 212] on link "Auto ID Card (50)" at bounding box center [653, 209] width 128 height 16
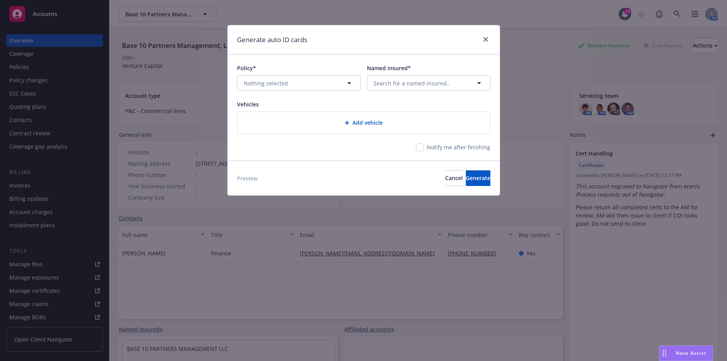
click at [345, 122] on icon at bounding box center [346, 122] width 5 height 5
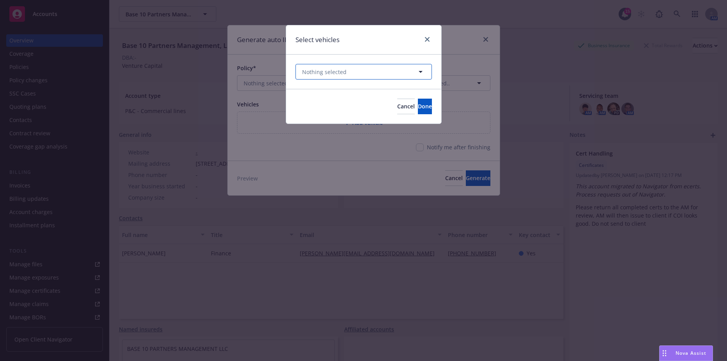
click at [359, 64] on button "Nothing selected" at bounding box center [363, 72] width 136 height 16
click at [408, 73] on link "Select all" at bounding box center [399, 72] width 26 height 8
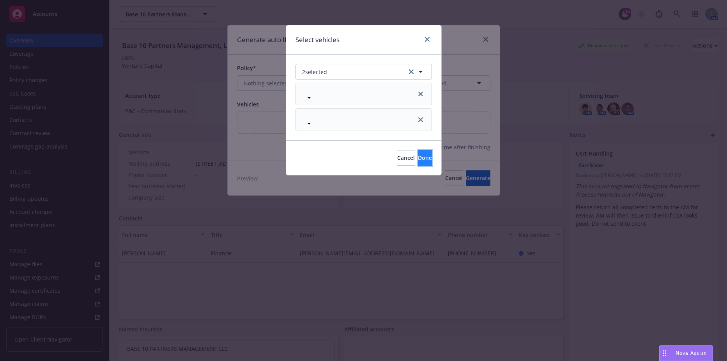
click at [418, 153] on button "Done" at bounding box center [425, 158] width 14 height 16
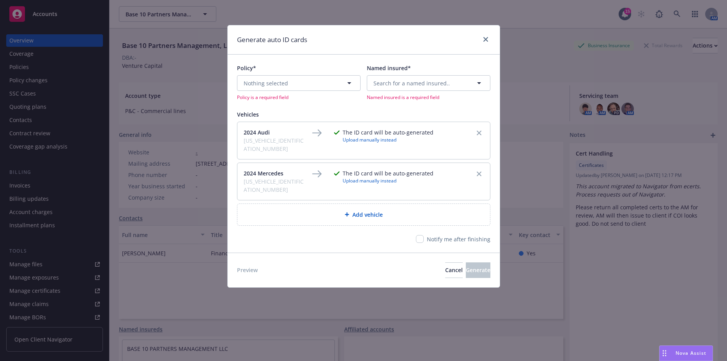
click at [334, 75] on div "Policy* Nothing selected Policy is a required field" at bounding box center [299, 82] width 124 height 37
click at [330, 83] on button "Nothing selected" at bounding box center [299, 83] width 124 height 16
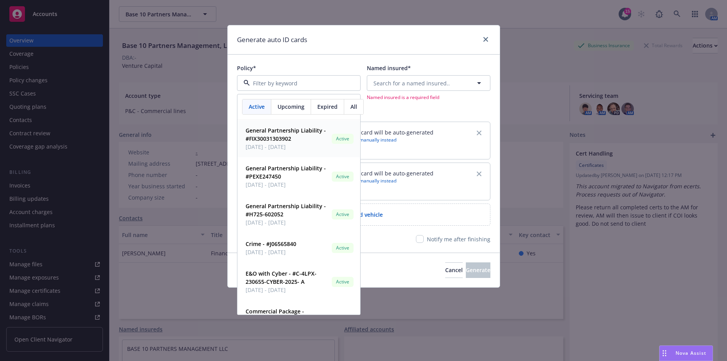
click at [299, 105] on span "Upcoming" at bounding box center [290, 106] width 27 height 8
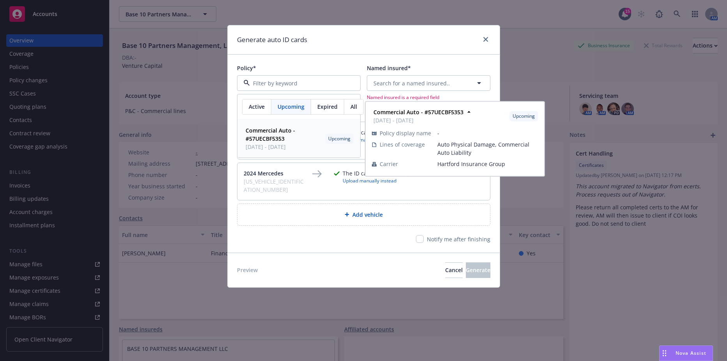
click at [277, 133] on strong "Commercial Auto - #57UECBF5353" at bounding box center [270, 135] width 49 height 16
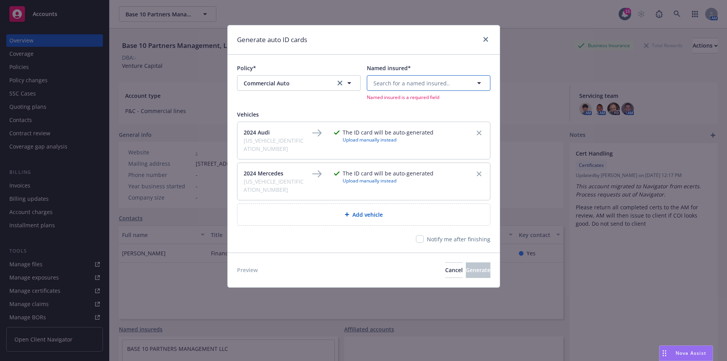
click at [411, 87] on button "Search for a named insured.." at bounding box center [429, 83] width 124 height 16
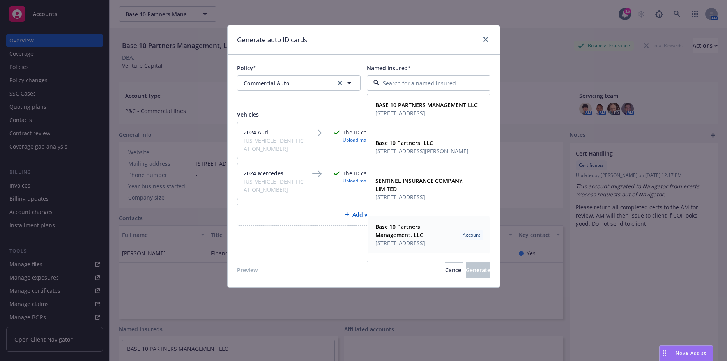
click at [423, 235] on span "Base 10 Partners Management, LLC" at bounding box center [415, 231] width 81 height 16
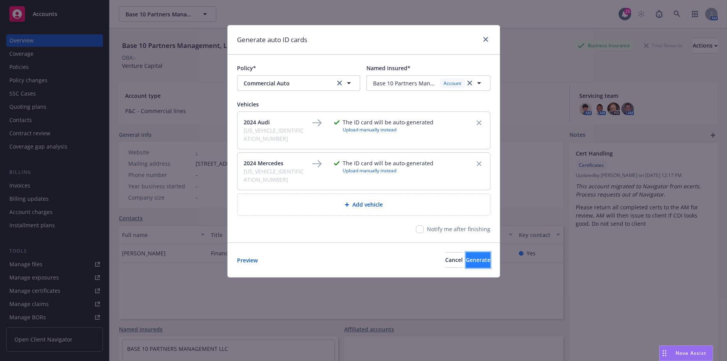
click at [466, 256] on span "Generate" at bounding box center [478, 259] width 25 height 7
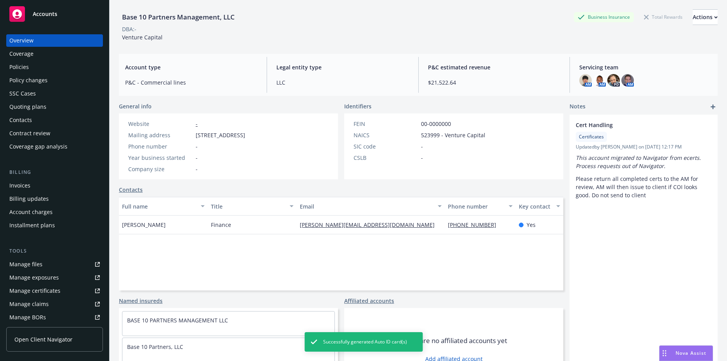
scroll to position [58, 0]
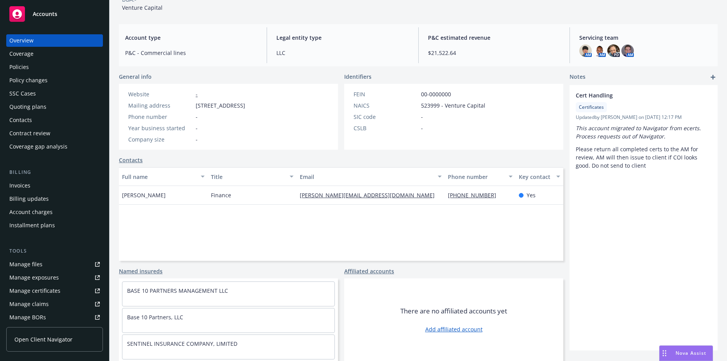
click at [17, 69] on div "Policies" at bounding box center [18, 67] width 19 height 12
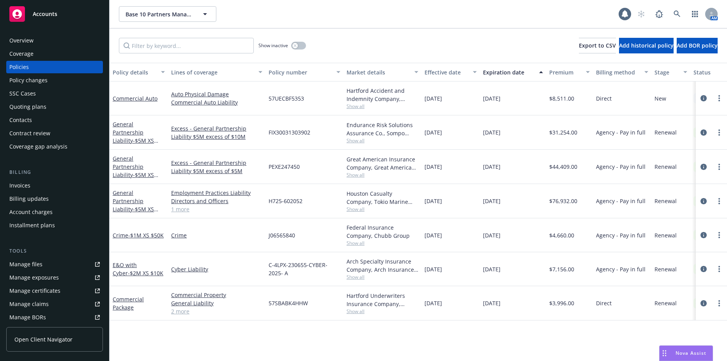
click at [117, 89] on div "Commercial Auto" at bounding box center [139, 98] width 58 height 34
click at [120, 96] on link "Commercial Auto" at bounding box center [135, 98] width 45 height 7
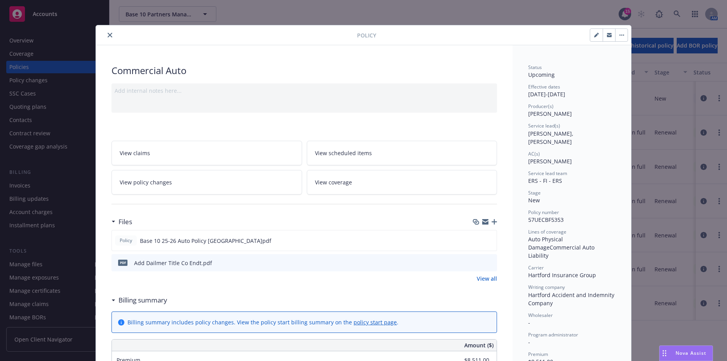
click at [108, 36] on icon "close" at bounding box center [110, 35] width 5 height 5
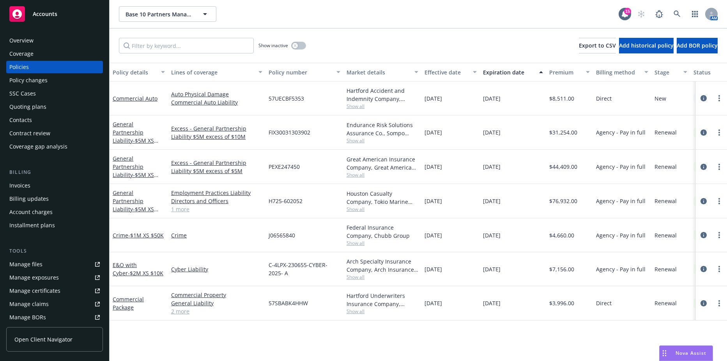
click at [42, 270] on link "Manage files" at bounding box center [54, 264] width 97 height 12
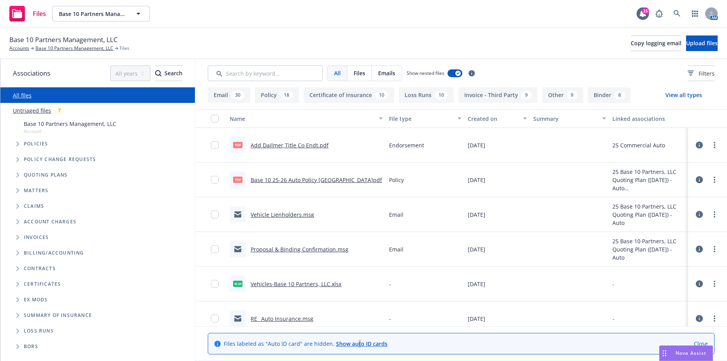
click at [355, 344] on link "Show auto ID cards" at bounding box center [361, 343] width 51 height 7
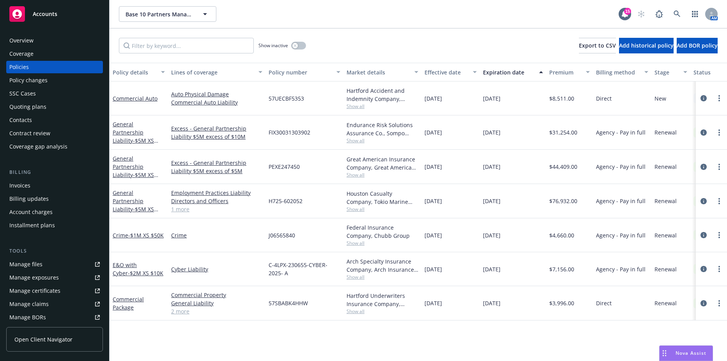
click at [27, 116] on div "Contacts" at bounding box center [20, 120] width 23 height 12
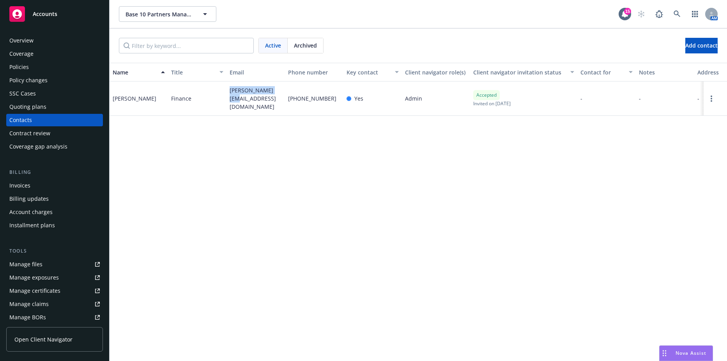
drag, startPoint x: 229, startPoint y: 98, endPoint x: 277, endPoint y: 96, distance: 47.6
click at [277, 96] on div "[PERSON_NAME][EMAIL_ADDRESS][DOMAIN_NAME]" at bounding box center [255, 98] width 58 height 34
drag, startPoint x: 277, startPoint y: 96, endPoint x: 256, endPoint y: 98, distance: 20.4
copy span "[PERSON_NAME][EMAIL_ADDRESS][DOMAIN_NAME]"
click at [9, 72] on div "Policies" at bounding box center [18, 67] width 19 height 12
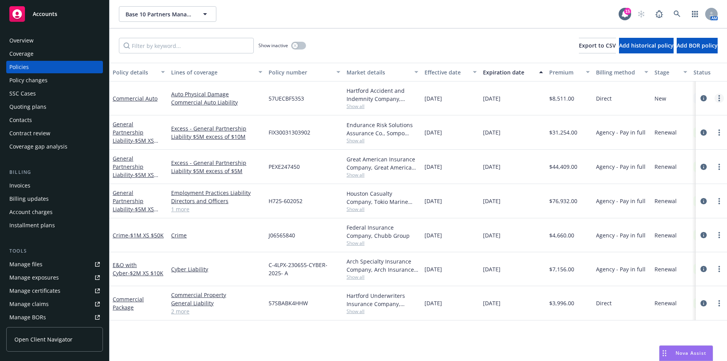
click at [721, 98] on link "more" at bounding box center [718, 98] width 9 height 9
click at [665, 213] on link "Copy logging email" at bounding box center [678, 208] width 92 height 16
